Goal: Check status: Check status

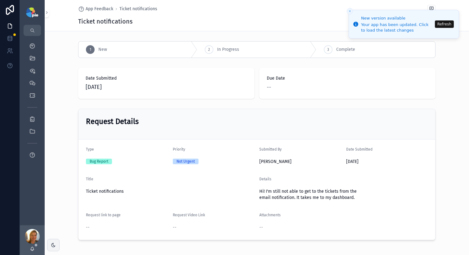
click at [441, 26] on button "Refresh" at bounding box center [444, 23] width 19 height 7
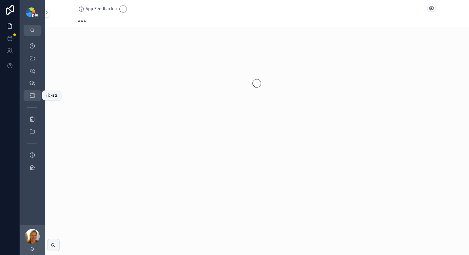
click at [31, 95] on icon "scrollable content" at bounding box center [32, 95] width 6 height 6
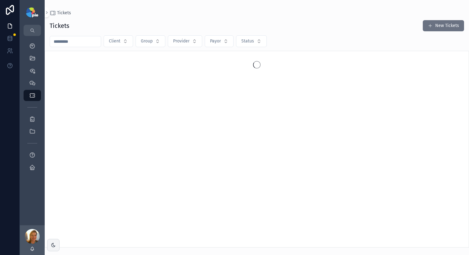
click at [73, 38] on input "scrollable content" at bounding box center [75, 41] width 51 height 9
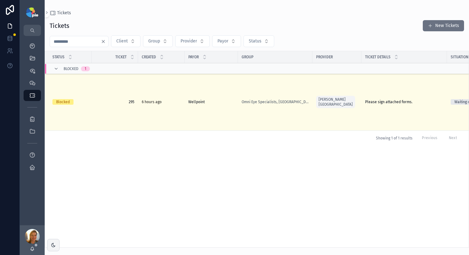
type input "***"
click at [118, 103] on span "295" at bounding box center [114, 102] width 39 height 5
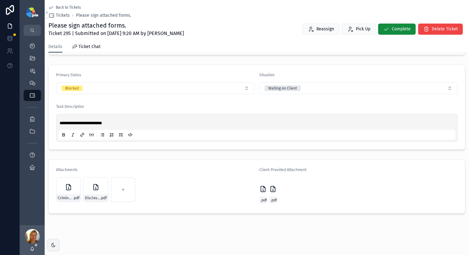
scroll to position [146, 0]
click at [259, 189] on icon "scrollable content" at bounding box center [262, 188] width 7 height 7
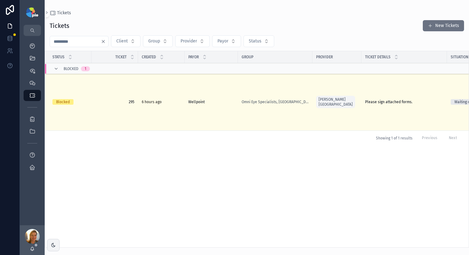
click at [294, 103] on div "Omni Eye Specialists, [GEOGRAPHIC_DATA]" at bounding box center [274, 102] width 67 height 5
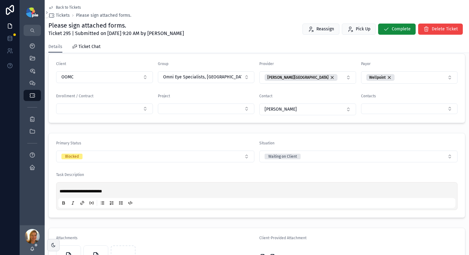
scroll to position [146, 0]
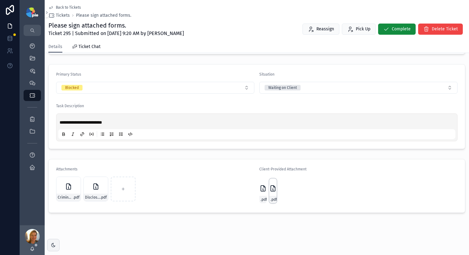
click at [272, 190] on icon "scrollable content" at bounding box center [272, 188] width 7 height 7
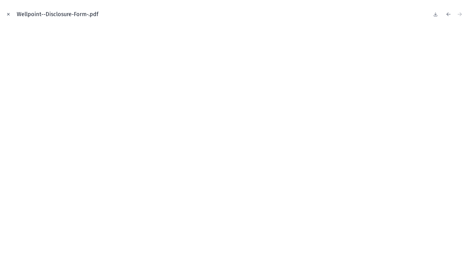
click at [8, 15] on icon "Close modal" at bounding box center [8, 14] width 4 height 4
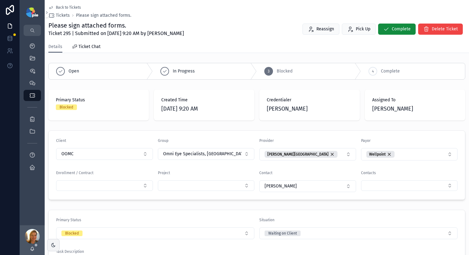
scroll to position [146, 0]
